Goal: Task Accomplishment & Management: Complete application form

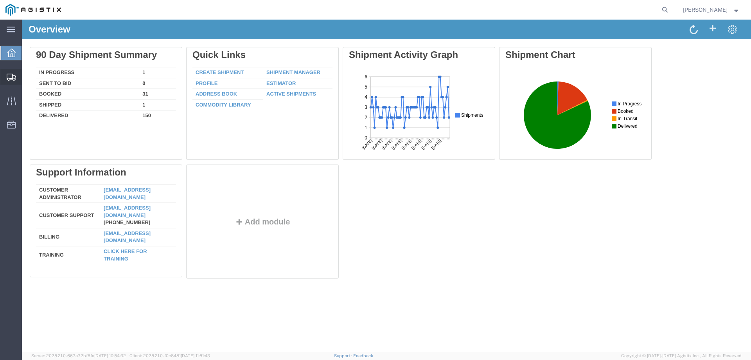
click at [0, 0] on span "Create from Template" at bounding box center [0, 0] width 0 height 0
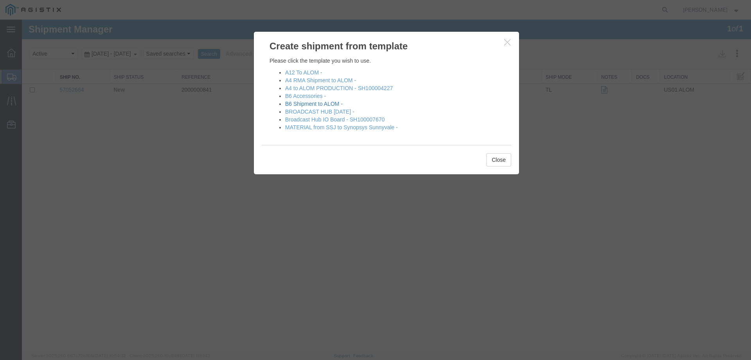
click at [320, 104] on link "B6 Shipment to ALOM -" at bounding box center [314, 104] width 58 height 6
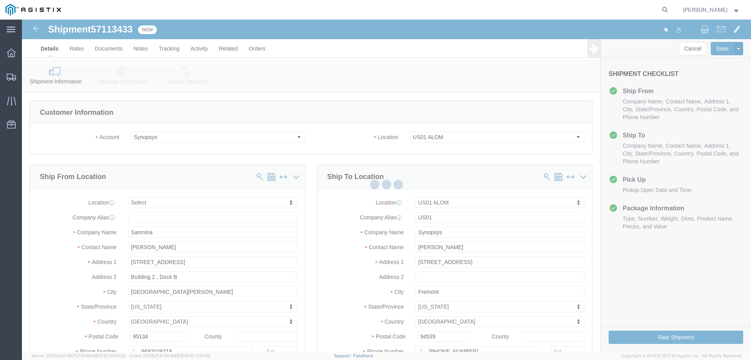
select select
select select "65511"
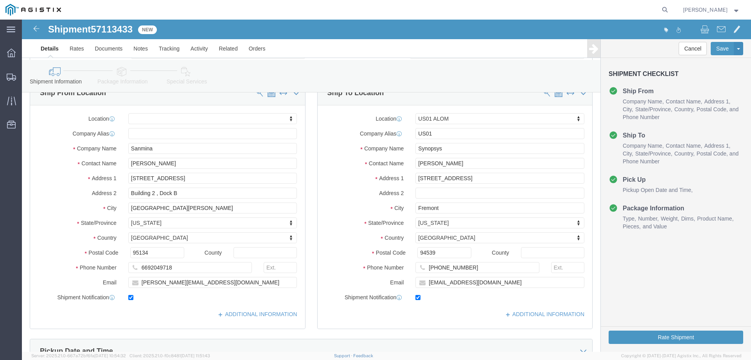
scroll to position [235, 0]
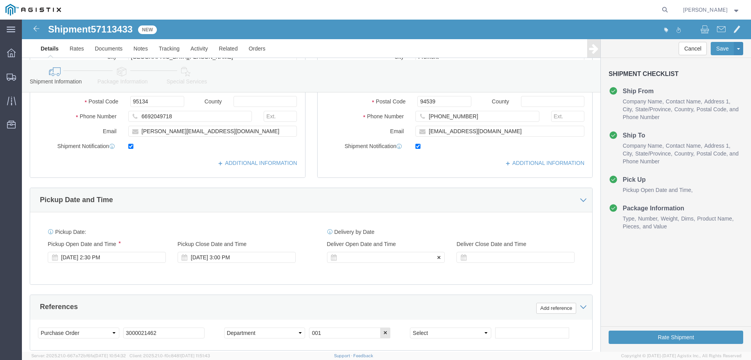
click div
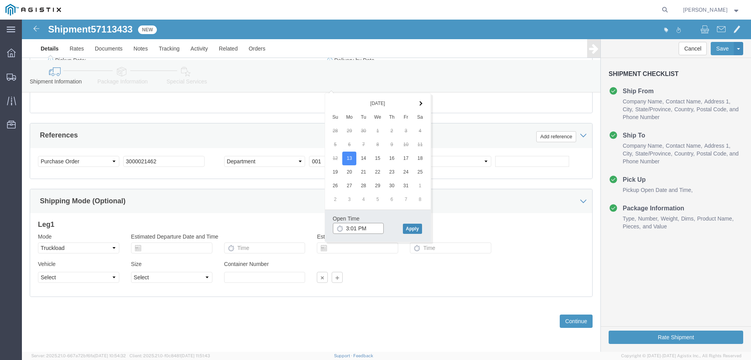
type input "3:01 PM"
click button "Apply"
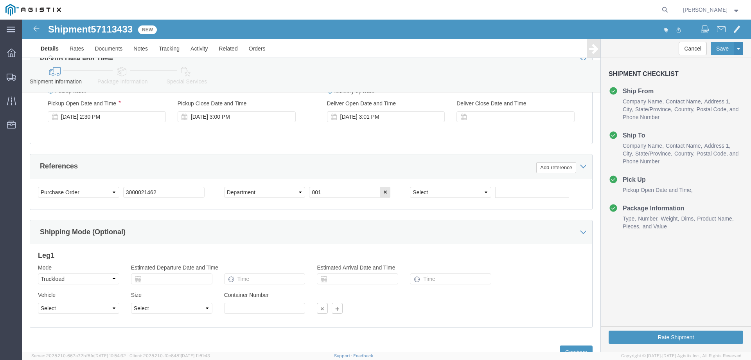
scroll to position [328, 0]
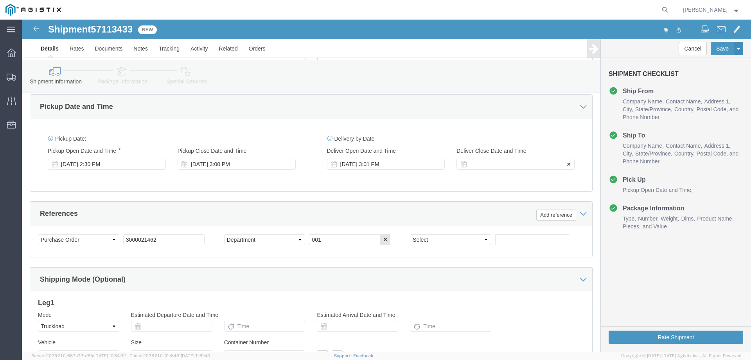
click div
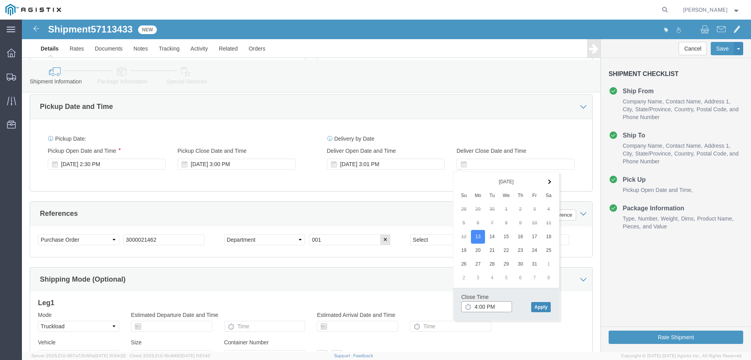
type input "4:00 PM"
click button "Apply"
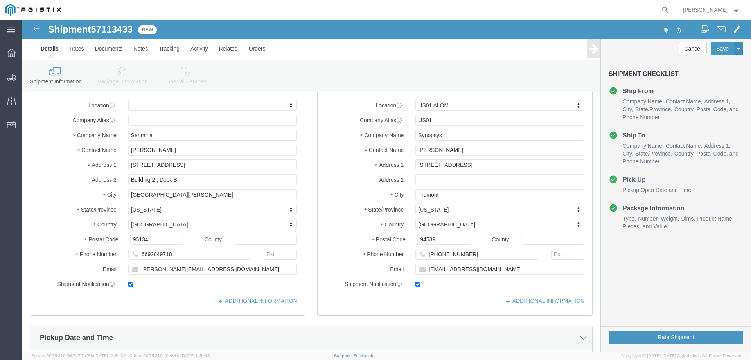
scroll to position [93, 0]
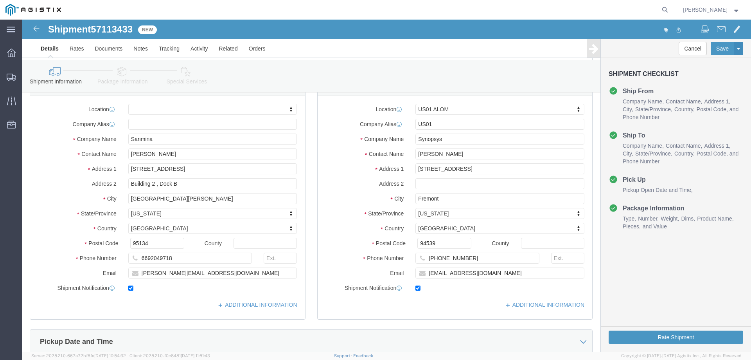
click icon
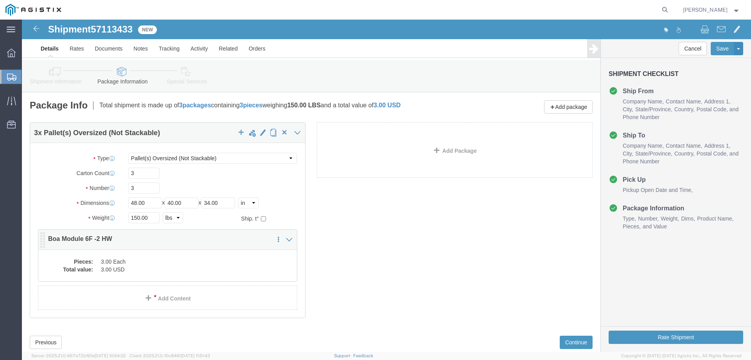
click dd "3.00 USD"
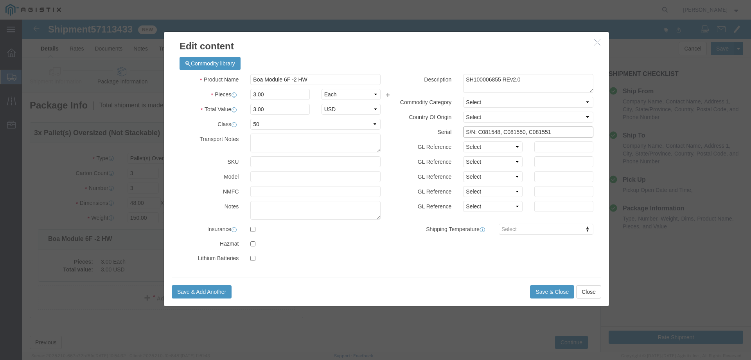
click input "S/N: C081548, C081550, C081551"
drag, startPoint x: 474, startPoint y: 113, endPoint x: 471, endPoint y: 121, distance: 8.7
click input "S/N: C081548, C081550, C08155"
type input "S/N: C081557, C081559, C081562"
click button "Save & Close"
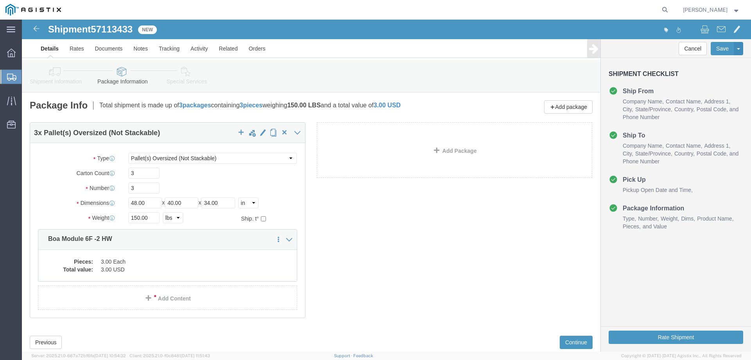
click link "Special Services"
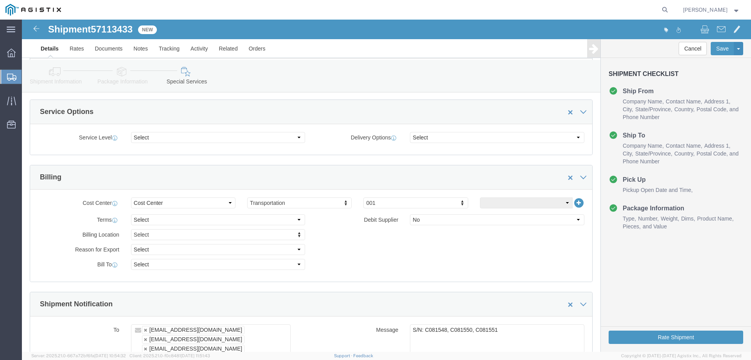
scroll to position [430, 0]
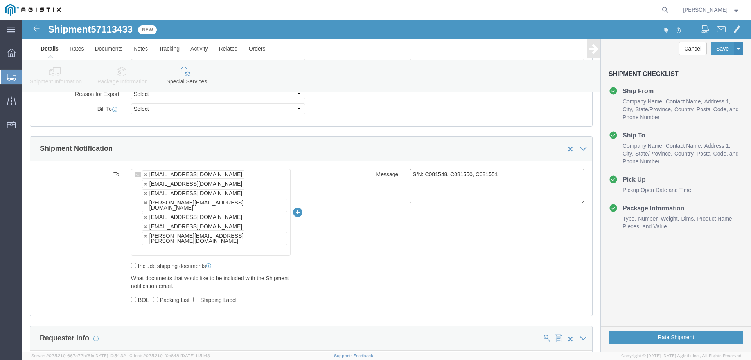
click textarea "S/N: C081548, C081550, C081551"
type textarea "S/N: C081557, C081559, C081562"
click div "To [EMAIL_ADDRESS][DOMAIN_NAME] [EMAIL_ADDRESS][DOMAIN_NAME] [EMAIL_ADDRESS][DO…"
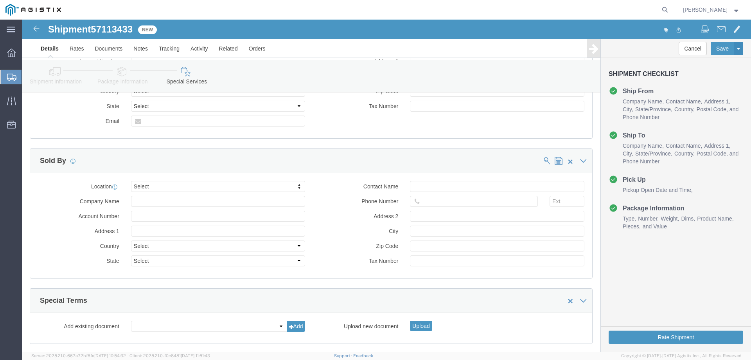
scroll to position [780, 0]
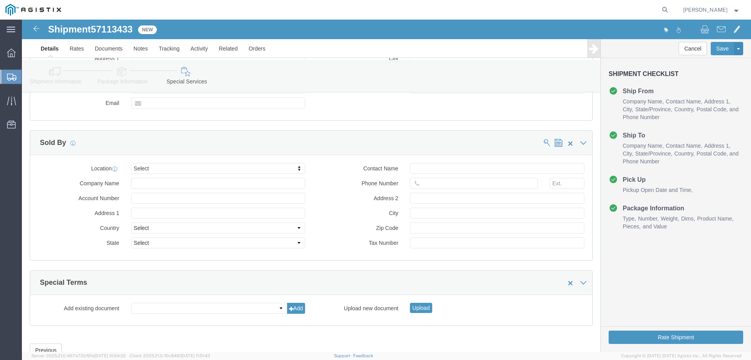
click div "Rate Shipment"
click button "Rate Shipment"
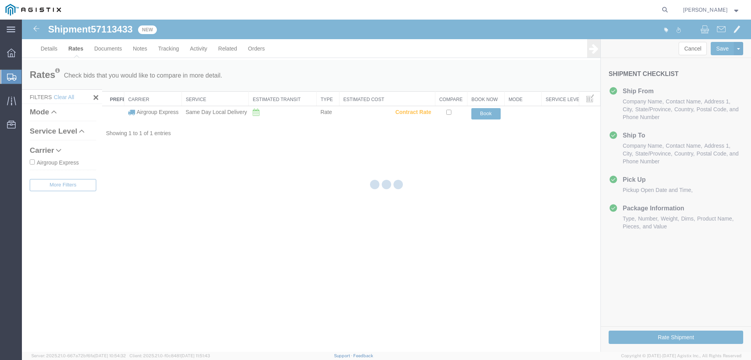
scroll to position [0, 0]
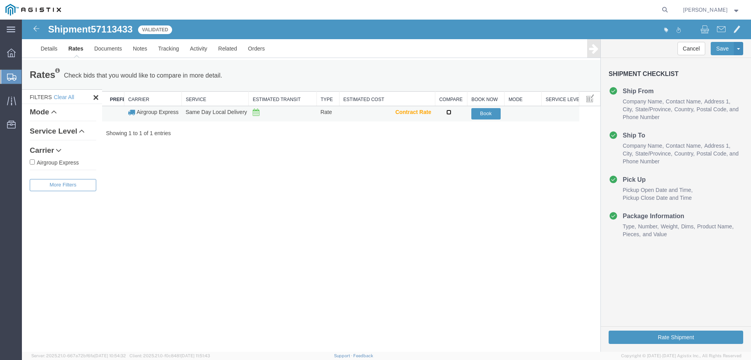
click at [448, 113] on input "checkbox" at bounding box center [448, 112] width 5 height 5
checkbox input "true"
click at [485, 109] on button "Book" at bounding box center [485, 113] width 29 height 11
